Goal: Task Accomplishment & Management: Manage account settings

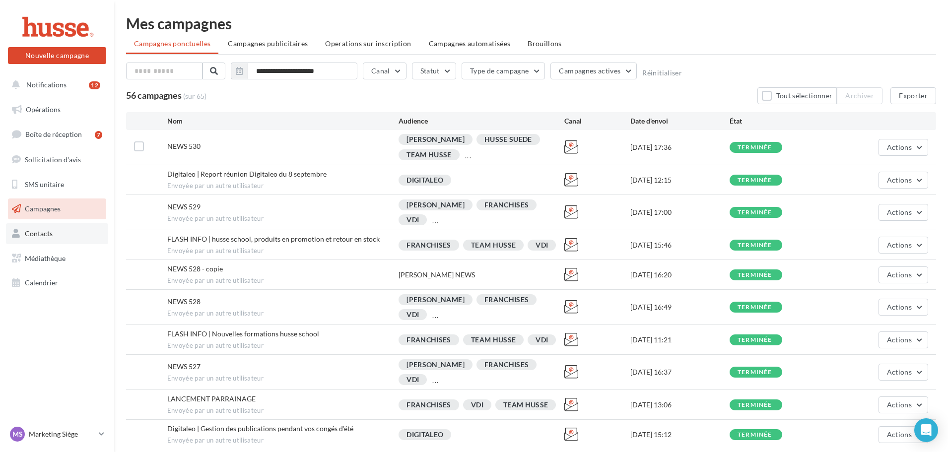
click at [31, 230] on span "Contacts" at bounding box center [39, 233] width 28 height 8
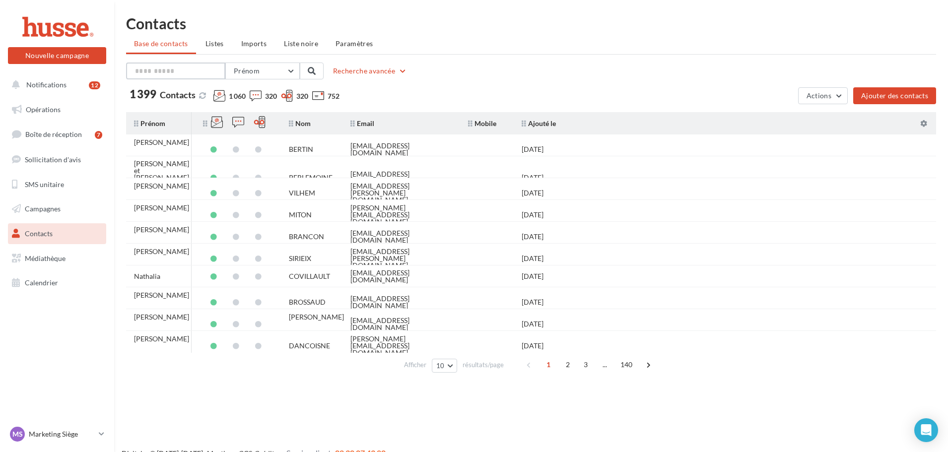
click at [206, 69] on input "text" at bounding box center [175, 71] width 99 height 17
type input "*******"
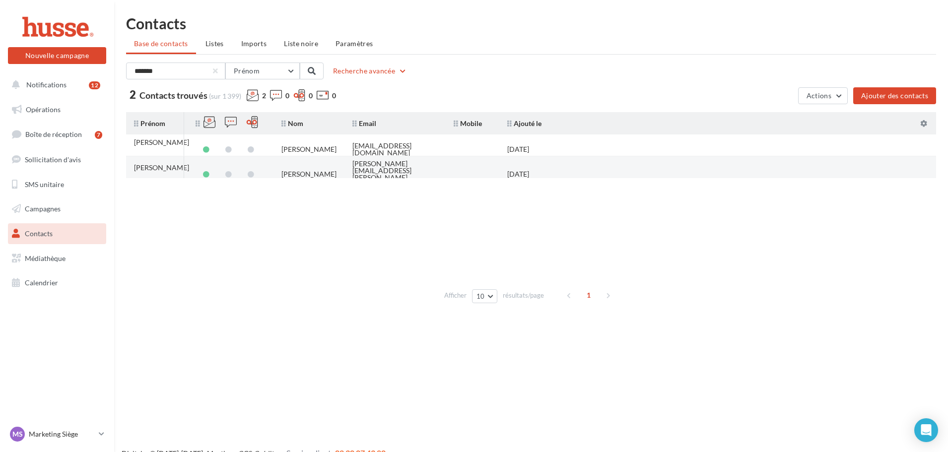
click at [587, 172] on tr "[PERSON_NAME] Nicolas [EMAIL_ADDRESS][PERSON_NAME][DOMAIN_NAME] [DATE]" at bounding box center [535, 167] width 818 height 22
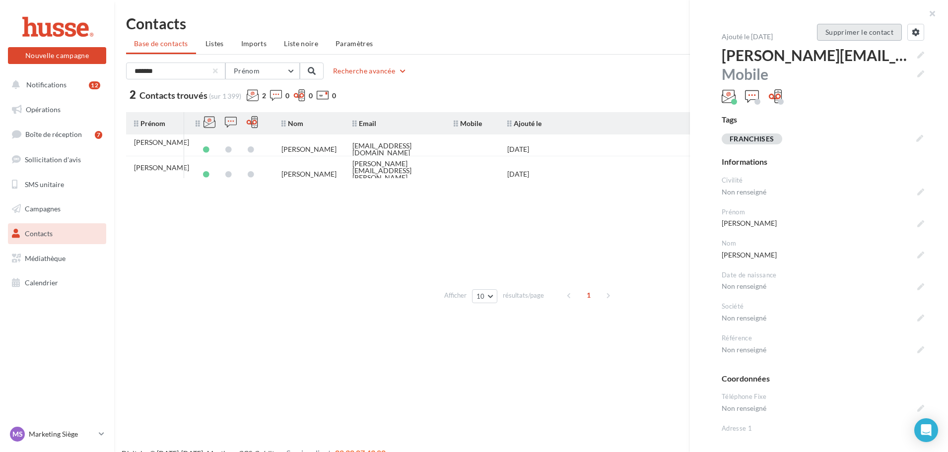
click at [879, 31] on button "Supprimer le contact" at bounding box center [859, 32] width 85 height 17
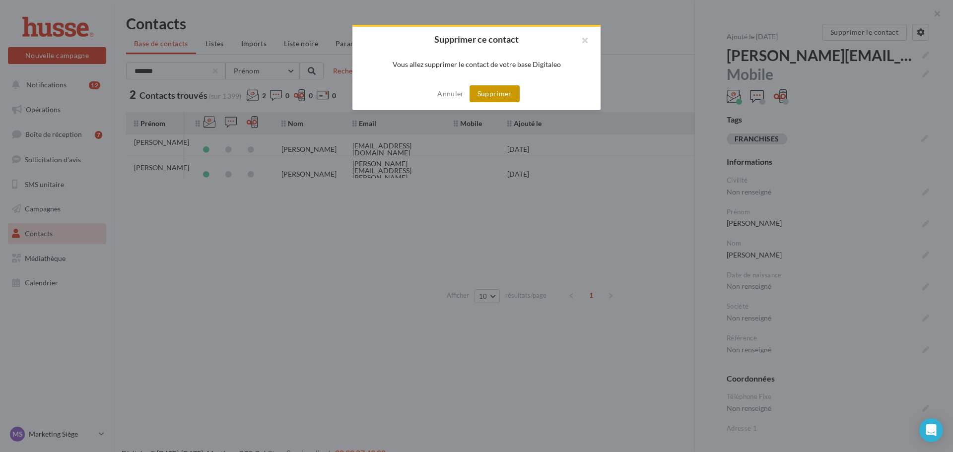
click at [517, 95] on button "Supprimer" at bounding box center [495, 93] width 50 height 17
